Goal: Task Accomplishment & Management: Complete application form

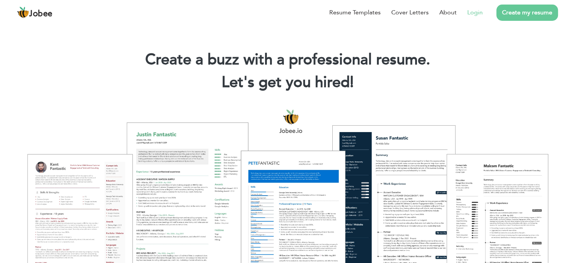
click at [477, 12] on link "Login" at bounding box center [476, 12] width 16 height 9
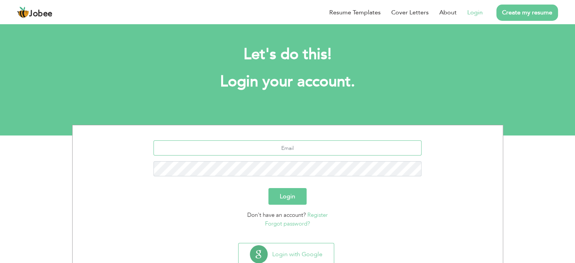
click at [287, 146] on input "text" at bounding box center [288, 147] width 268 height 15
type input "[EMAIL_ADDRESS][DOMAIN_NAME]"
click at [280, 196] on button "Login" at bounding box center [288, 196] width 38 height 17
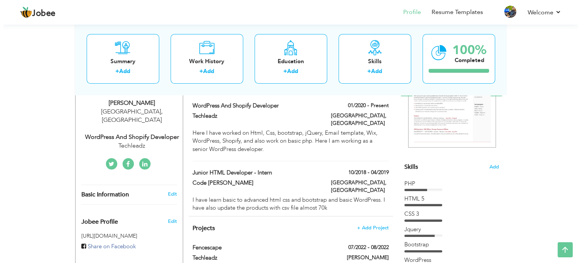
scroll to position [128, 0]
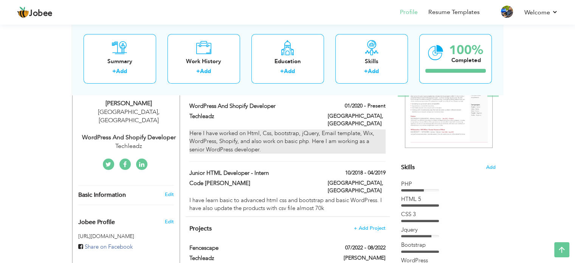
click at [275, 131] on div "Here I have worked on Html, Css, bootstrap, jQuery, Email template, Wix, WordPr…" at bounding box center [288, 141] width 196 height 24
type input "WordPress and shopify developer"
type input "Techleadz"
type input "01/2020"
type input "[GEOGRAPHIC_DATA]"
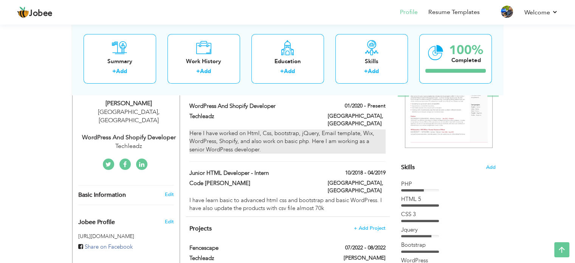
type input "Lahore"
checkbox input "true"
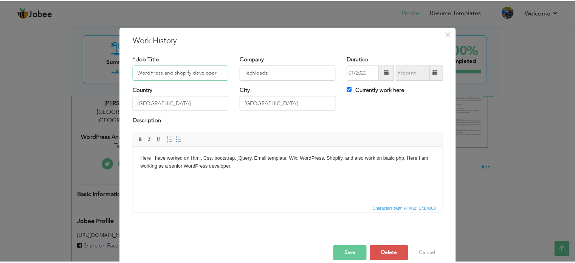
scroll to position [11, 0]
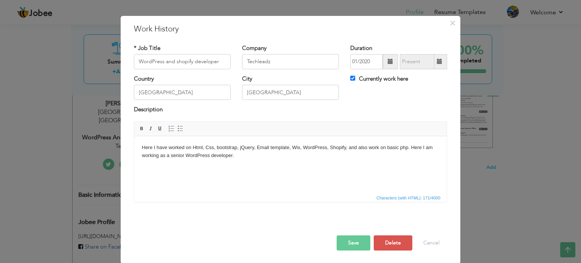
click at [347, 148] on body "Here I have worked on Html, Css, bootstrap, jQuery, Email template, Wix, WordPr…" at bounding box center [290, 151] width 297 height 16
click at [351, 146] on body "Here I have worked on Html, Css, bootstrap, jQuery, Email template, Wix, WordPr…" at bounding box center [290, 151] width 297 height 16
click at [352, 241] on button "Save" at bounding box center [354, 242] width 34 height 15
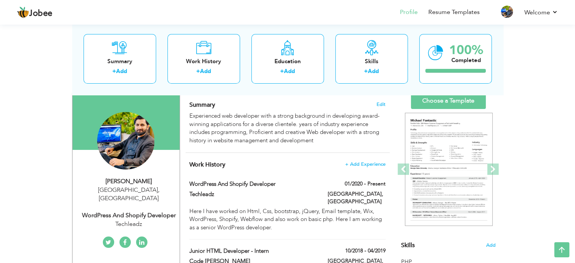
scroll to position [0, 0]
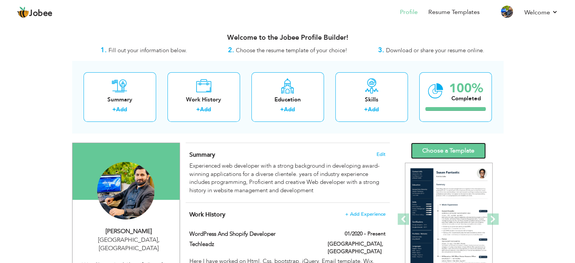
click at [430, 152] on link "Choose a Template" at bounding box center [448, 151] width 75 height 16
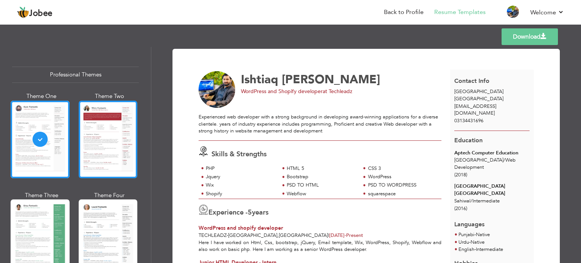
click at [119, 163] on div at bounding box center [108, 140] width 59 height 78
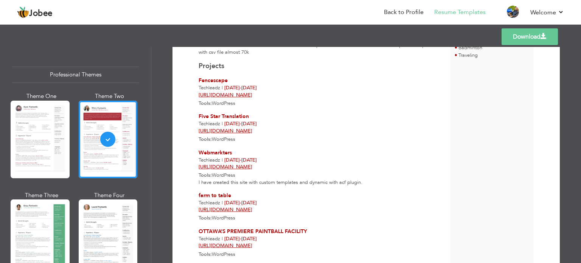
scroll to position [375, 0]
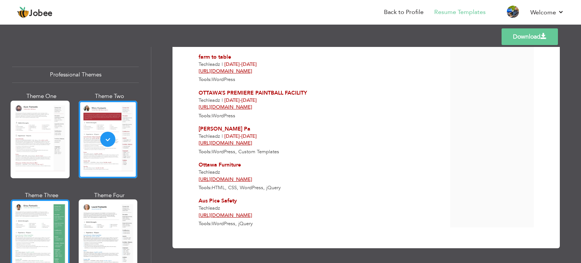
click at [36, 232] on div at bounding box center [40, 238] width 59 height 78
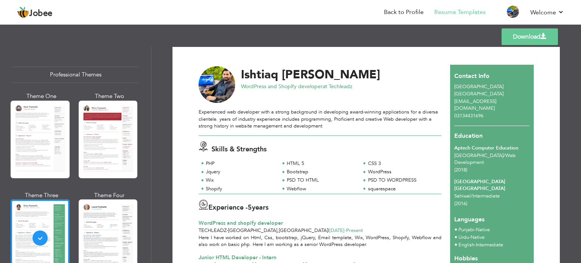
scroll to position [0, 0]
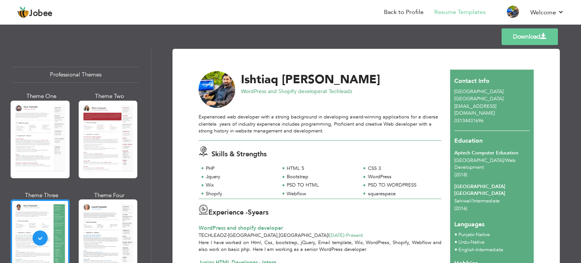
click at [518, 35] on link "Download" at bounding box center [530, 36] width 56 height 17
